Goal: Find specific page/section: Find specific page/section

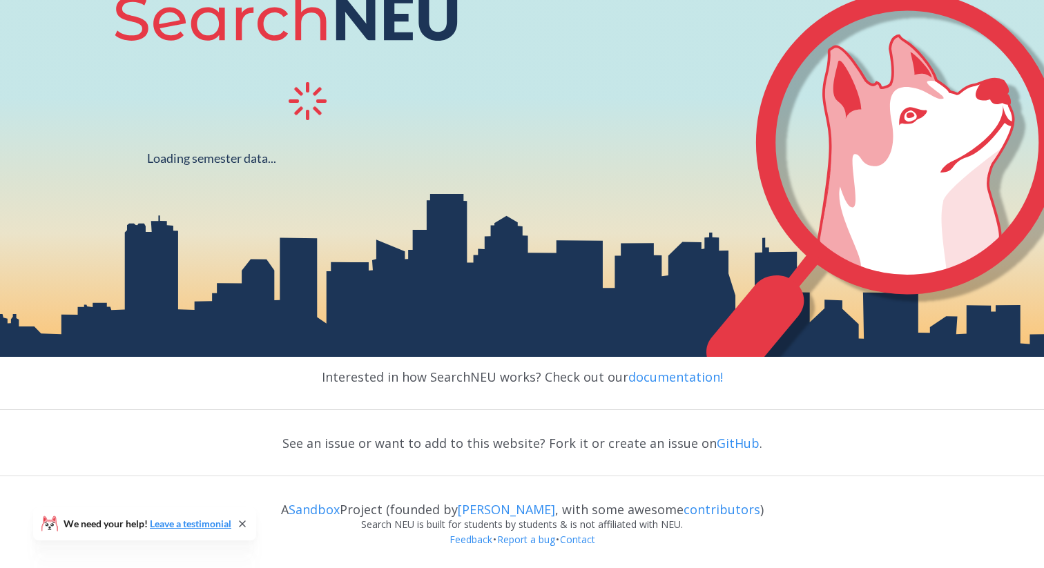
scroll to position [258, 0]
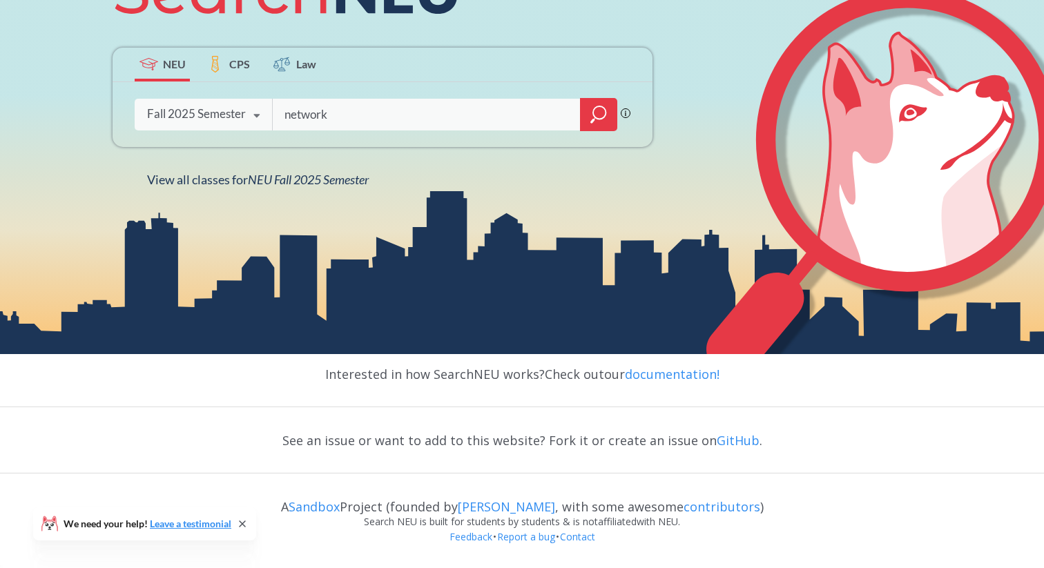
type input "network"
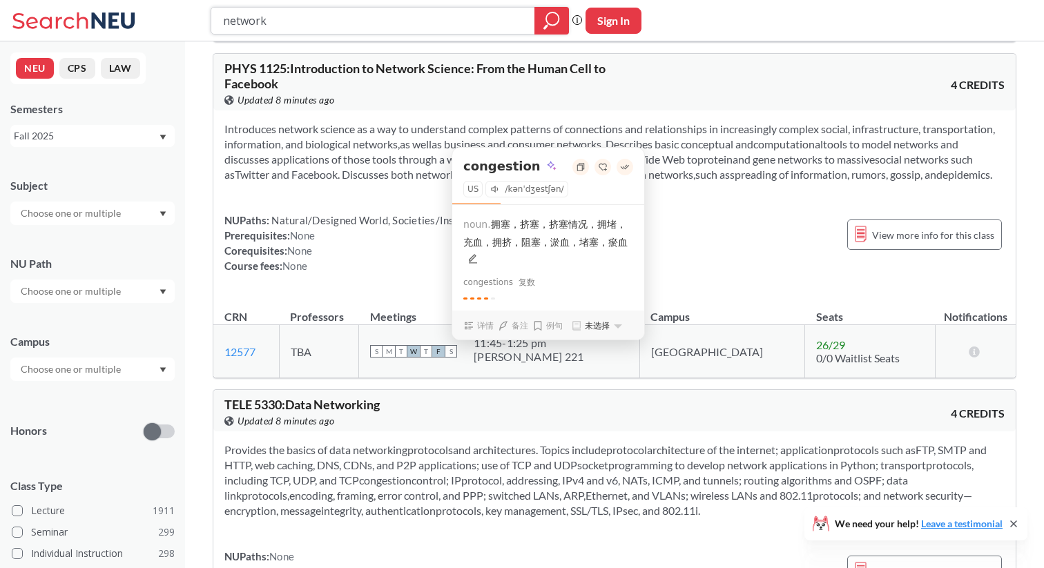
scroll to position [3703, 0]
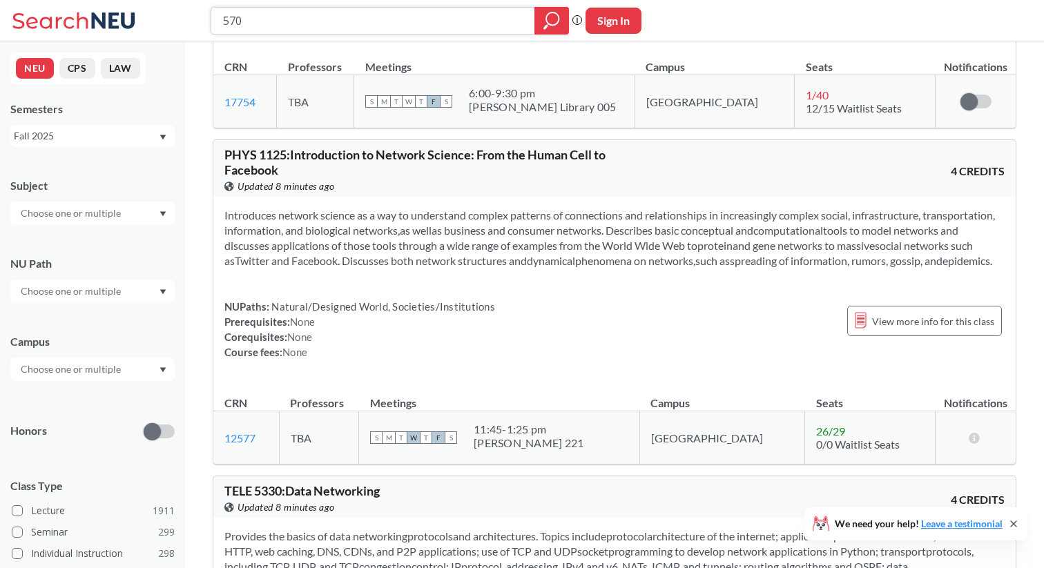
type input "5700"
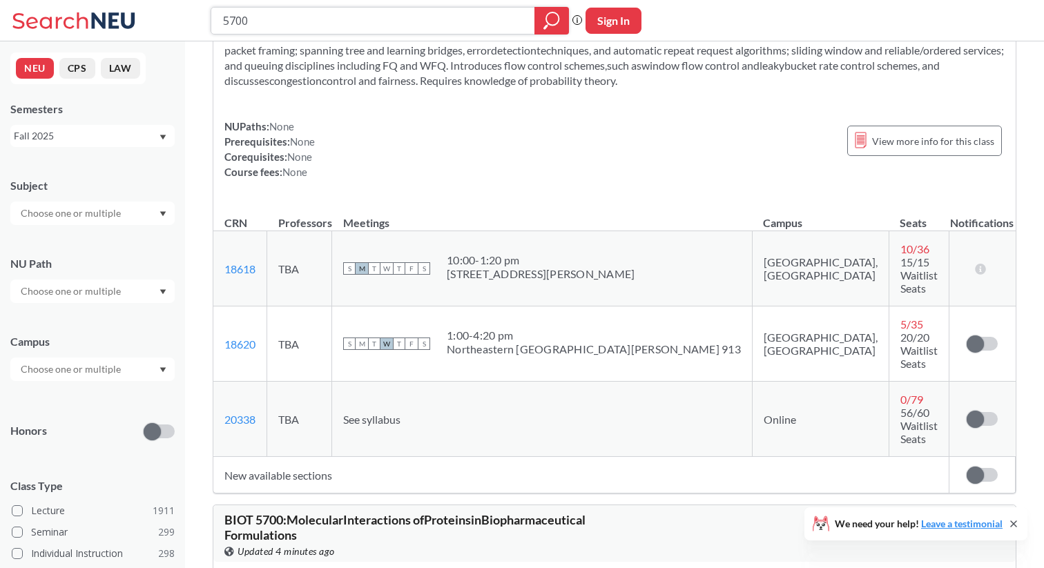
scroll to position [147, 0]
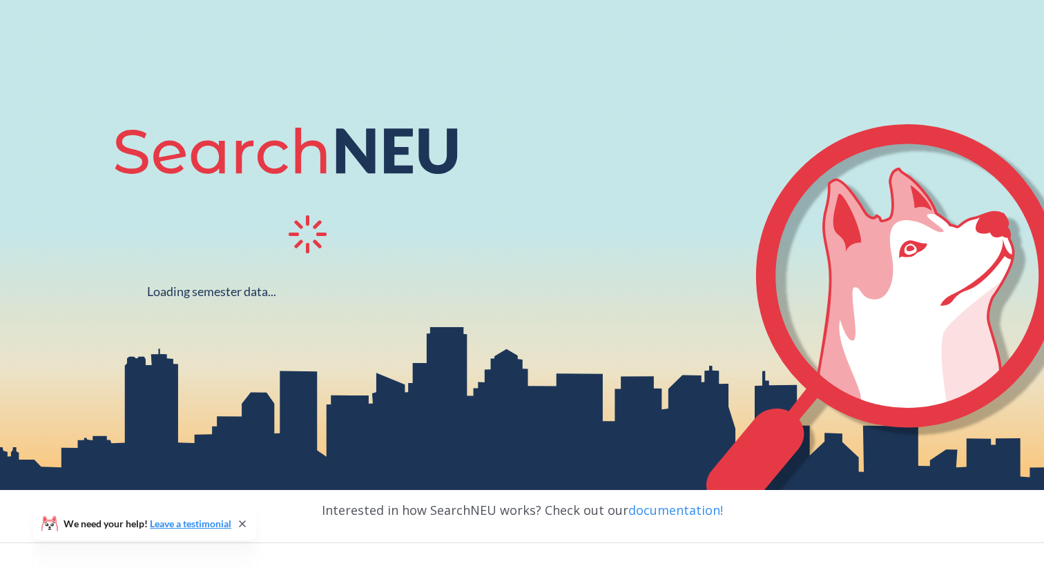
scroll to position [98, 0]
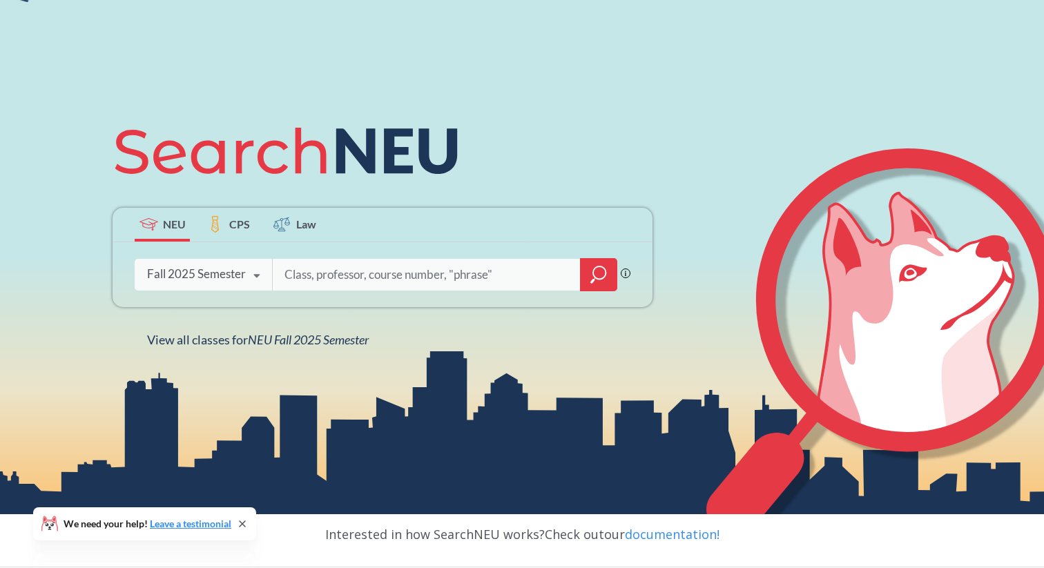
click at [333, 262] on input "search" at bounding box center [426, 274] width 287 height 29
type input "5100"
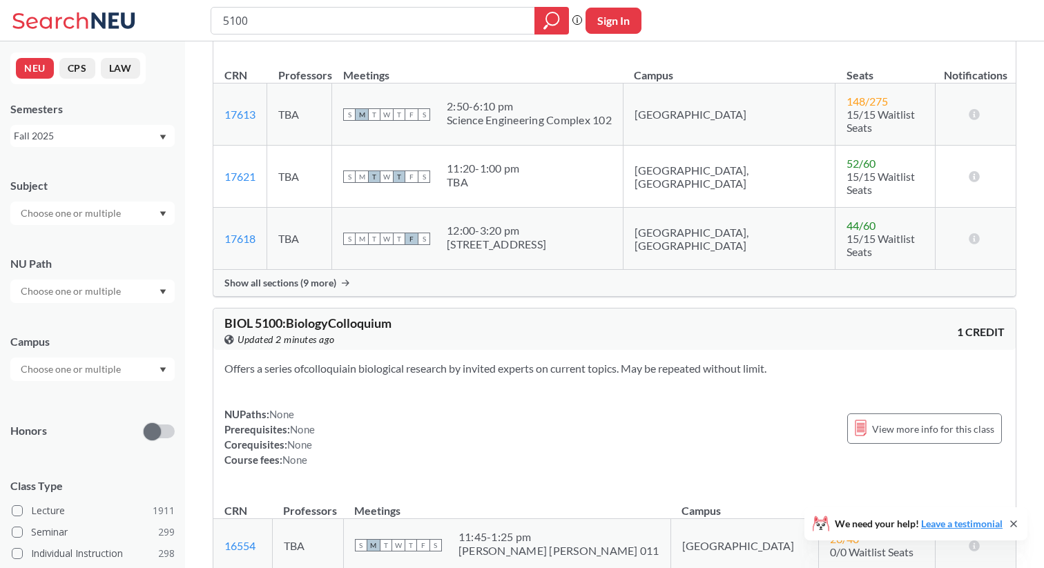
scroll to position [638, 0]
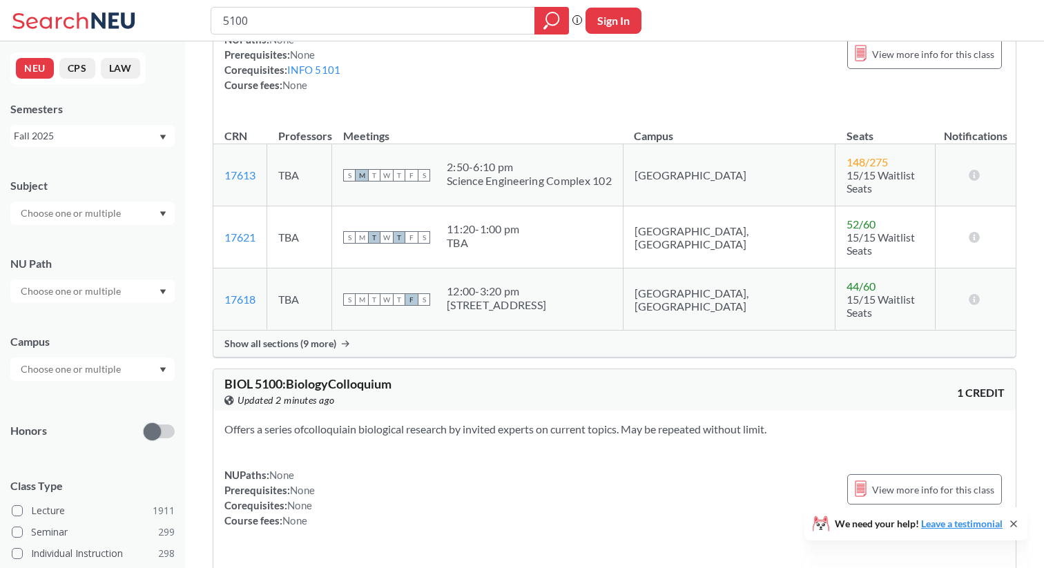
click at [317, 331] on div "Show all sections (9 more)" at bounding box center [614, 344] width 803 height 26
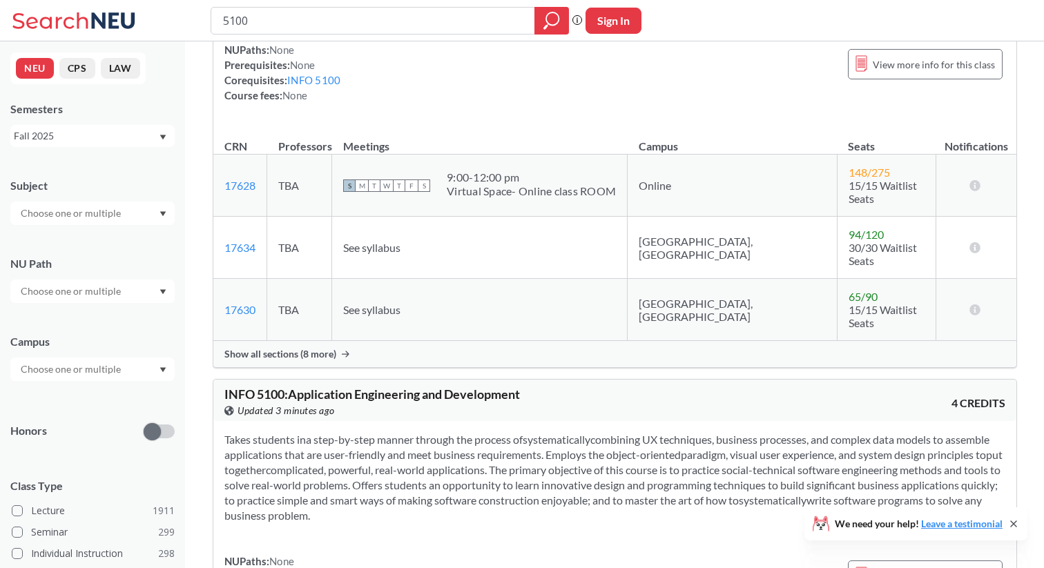
scroll to position [0, 0]
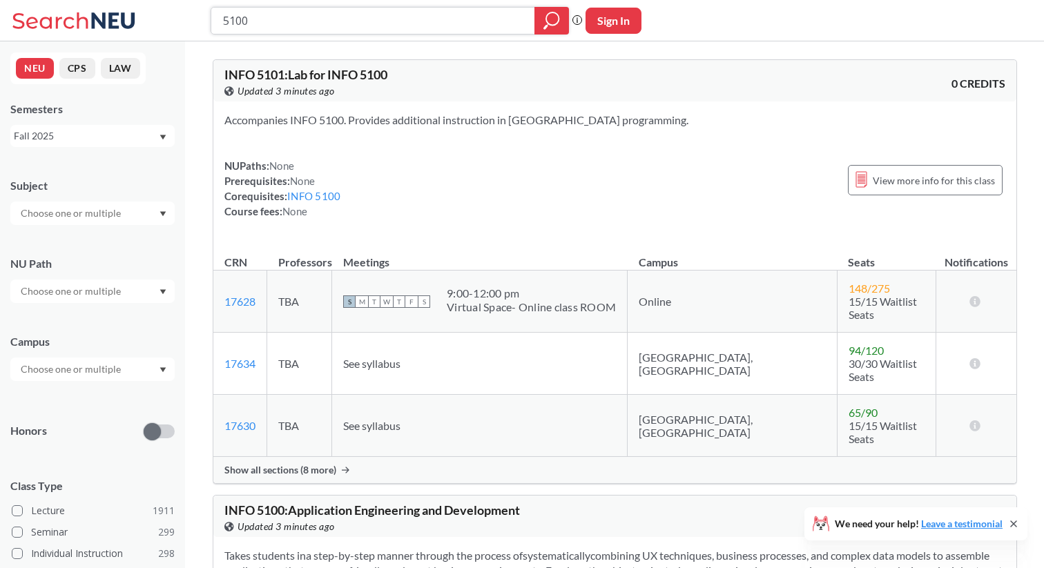
click at [332, 14] on input "5100" at bounding box center [373, 20] width 303 height 23
paste input "33"
type input "5330"
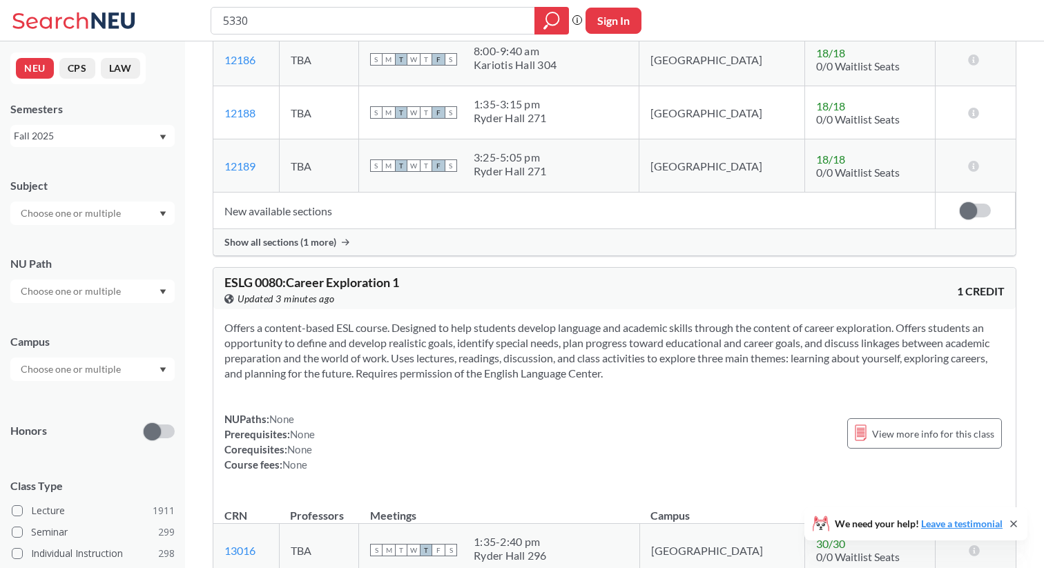
scroll to position [2705, 0]
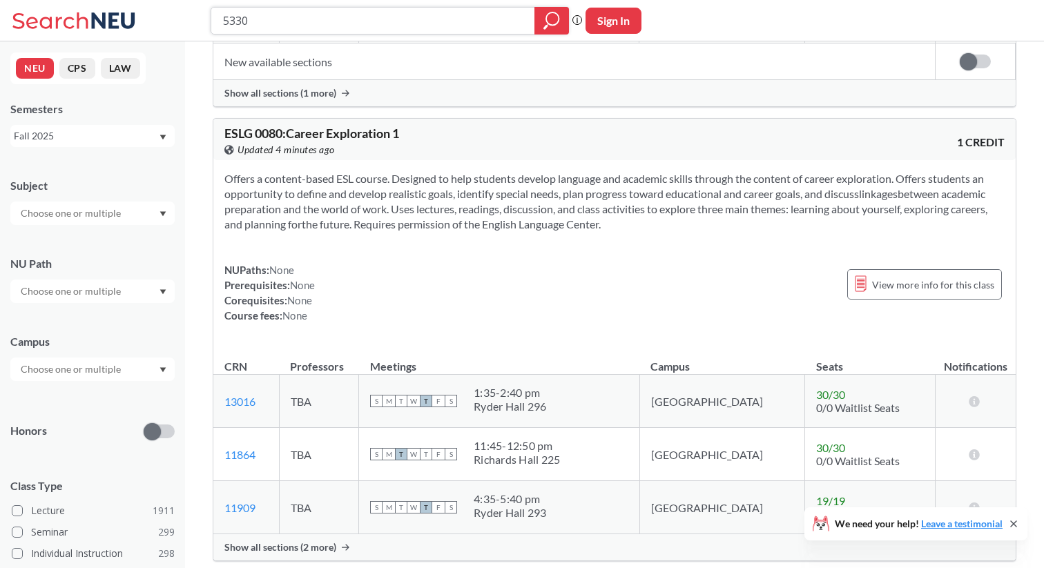
paste input "20"
type input "5200"
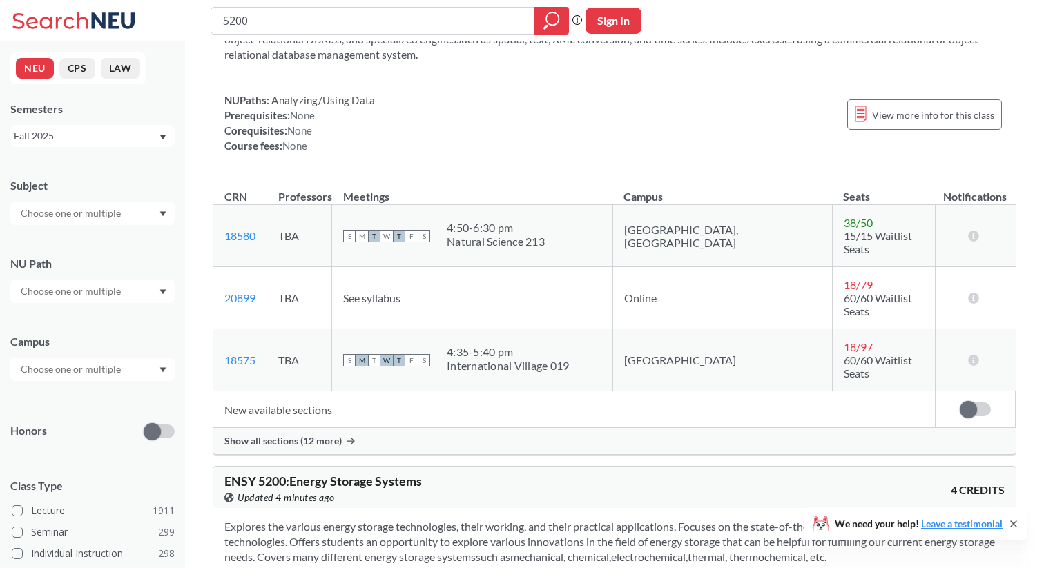
scroll to position [1564, 0]
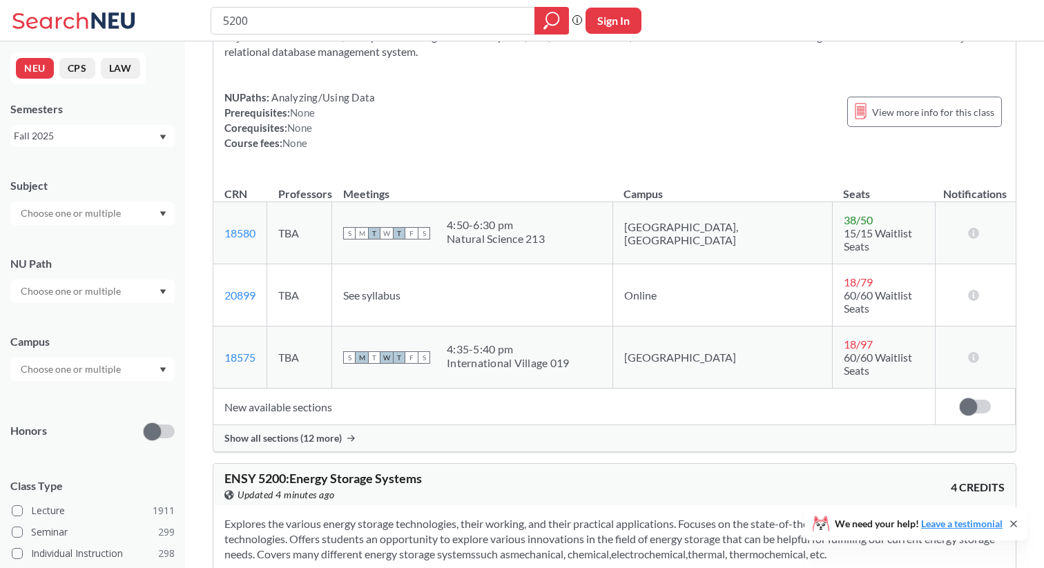
click at [332, 443] on div "Show all sections (12 more)" at bounding box center [614, 438] width 803 height 26
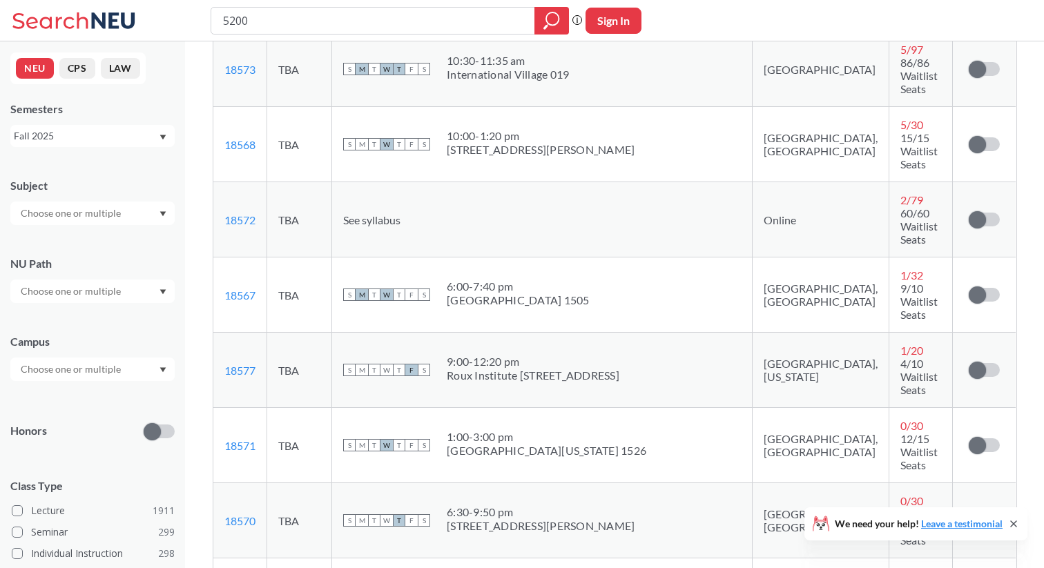
scroll to position [2197, 0]
